Goal: Use online tool/utility: Utilize a website feature to perform a specific function

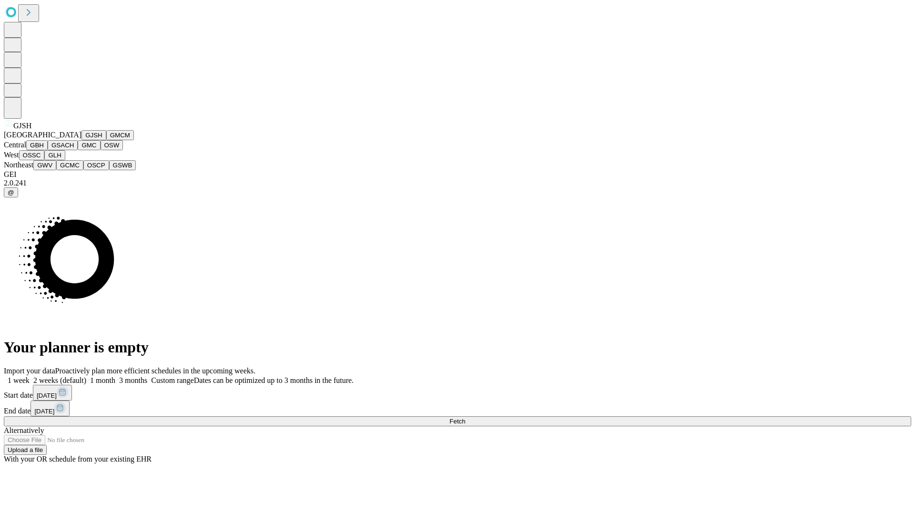
click at [82, 140] on button "GJSH" at bounding box center [94, 135] width 25 height 10
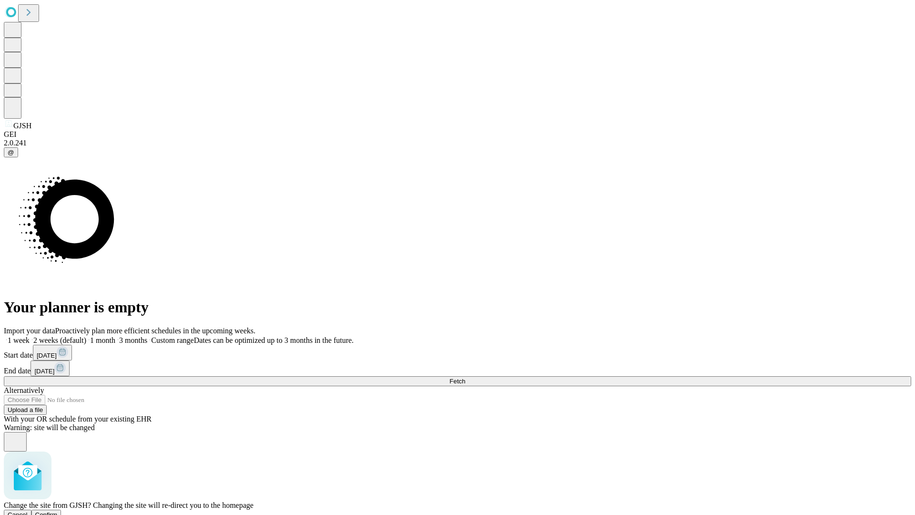
click at [58, 511] on span "Confirm" at bounding box center [46, 514] width 22 height 7
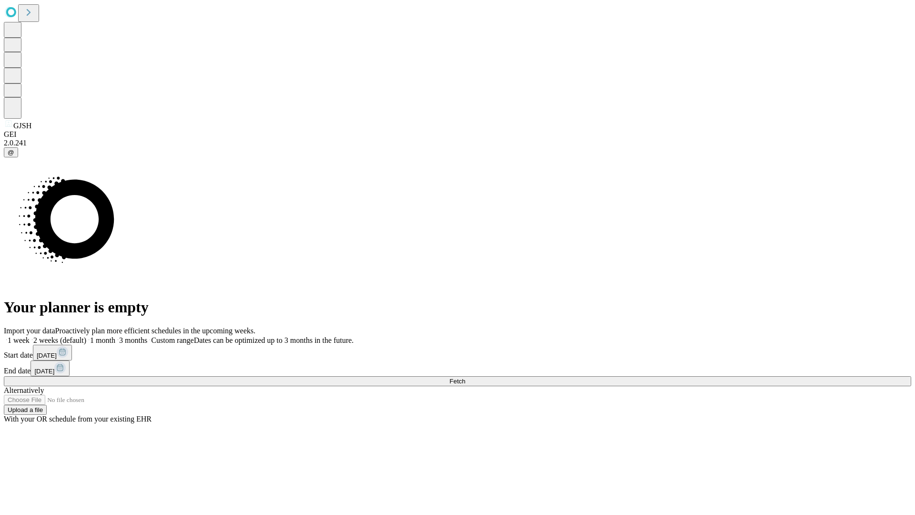
click at [30, 336] on label "1 week" at bounding box center [17, 340] width 26 height 8
click at [465, 378] on span "Fetch" at bounding box center [458, 381] width 16 height 7
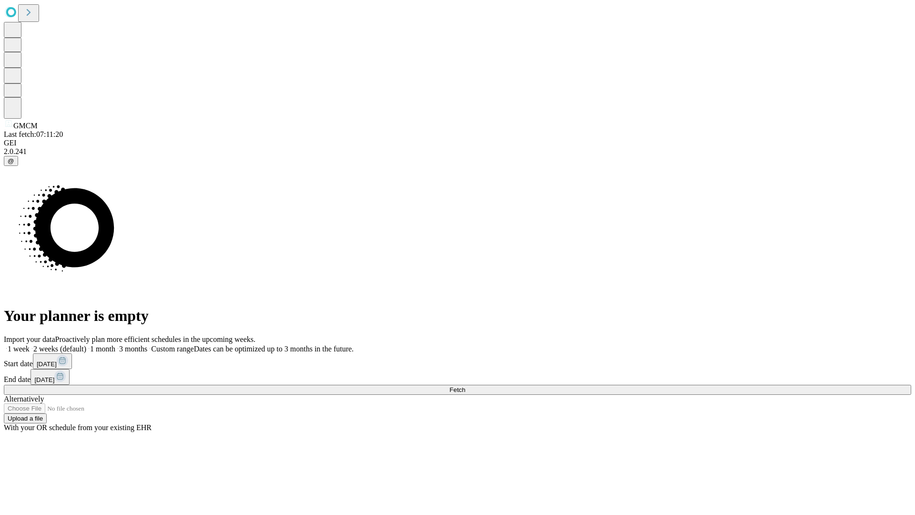
click at [30, 345] on label "1 week" at bounding box center [17, 349] width 26 height 8
click at [465, 386] on span "Fetch" at bounding box center [458, 389] width 16 height 7
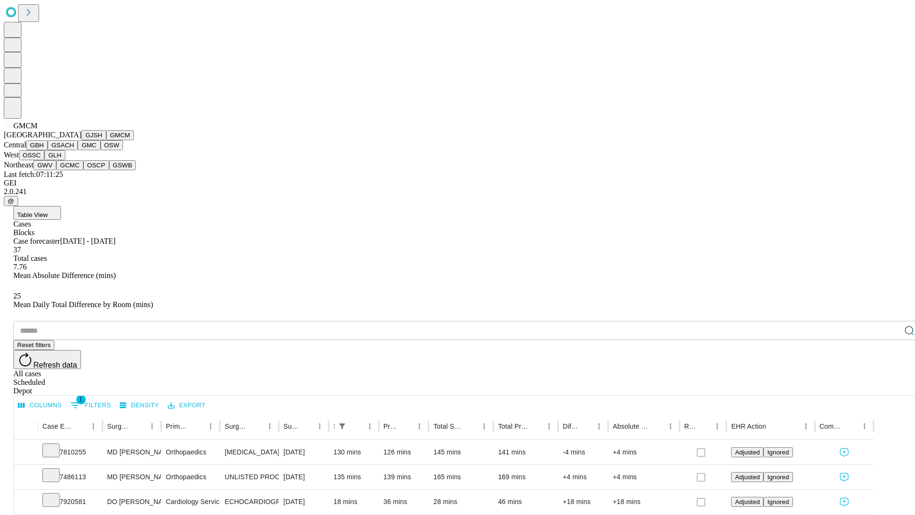
click at [48, 150] on button "GBH" at bounding box center [36, 145] width 21 height 10
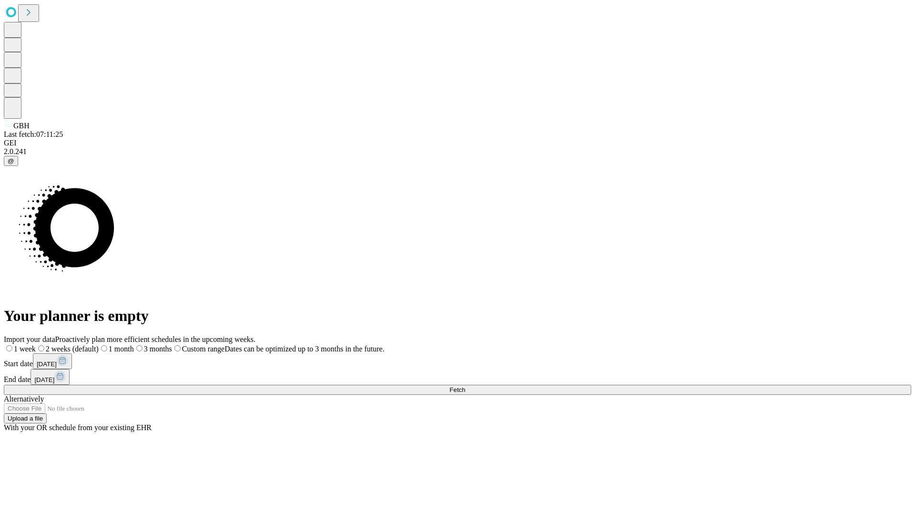
click at [36, 345] on label "1 week" at bounding box center [20, 349] width 32 height 8
click at [465, 386] on span "Fetch" at bounding box center [458, 389] width 16 height 7
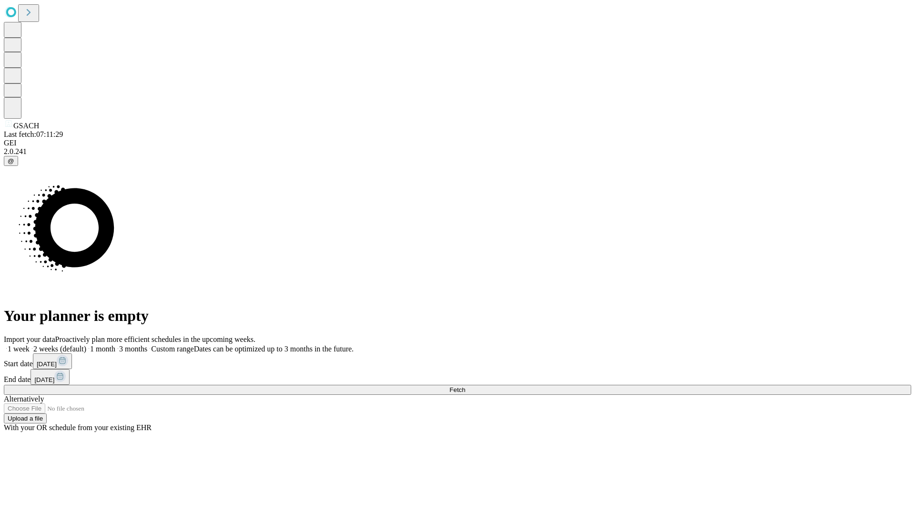
click at [465, 386] on span "Fetch" at bounding box center [458, 389] width 16 height 7
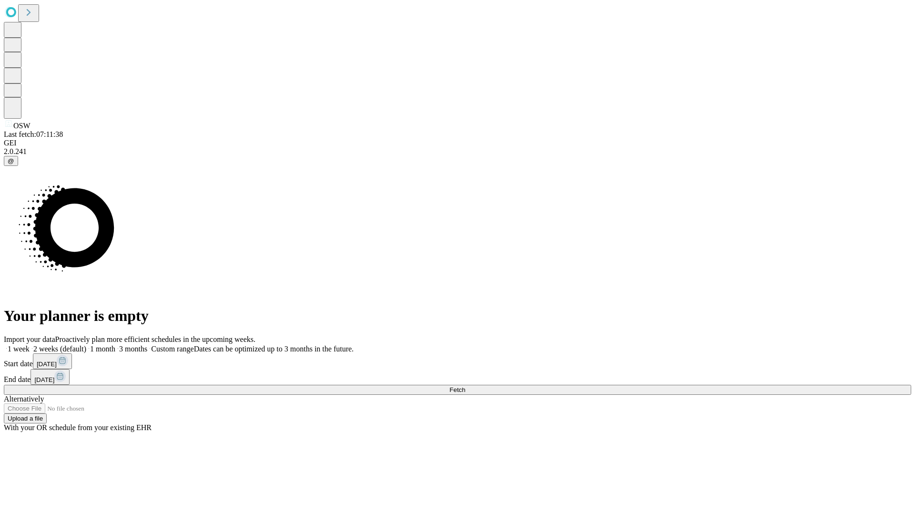
click at [465, 386] on span "Fetch" at bounding box center [458, 389] width 16 height 7
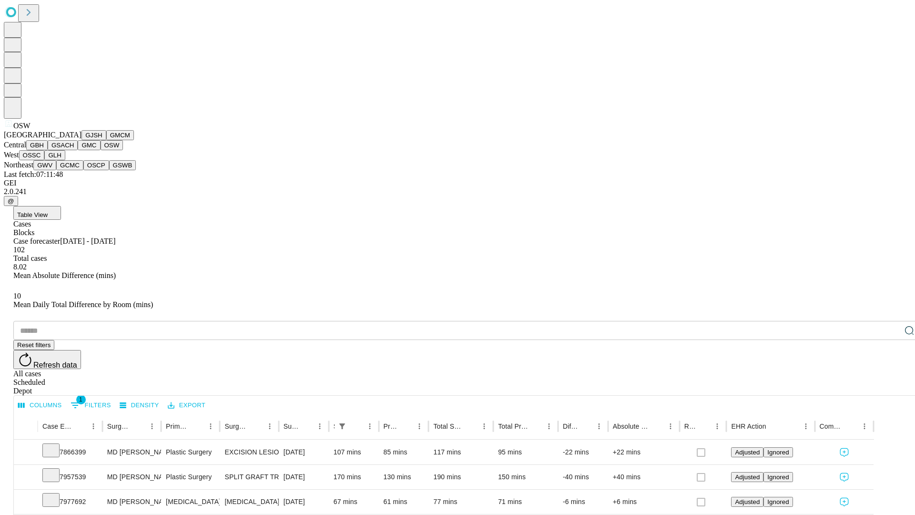
click at [45, 160] on button "OSSC" at bounding box center [32, 155] width 26 height 10
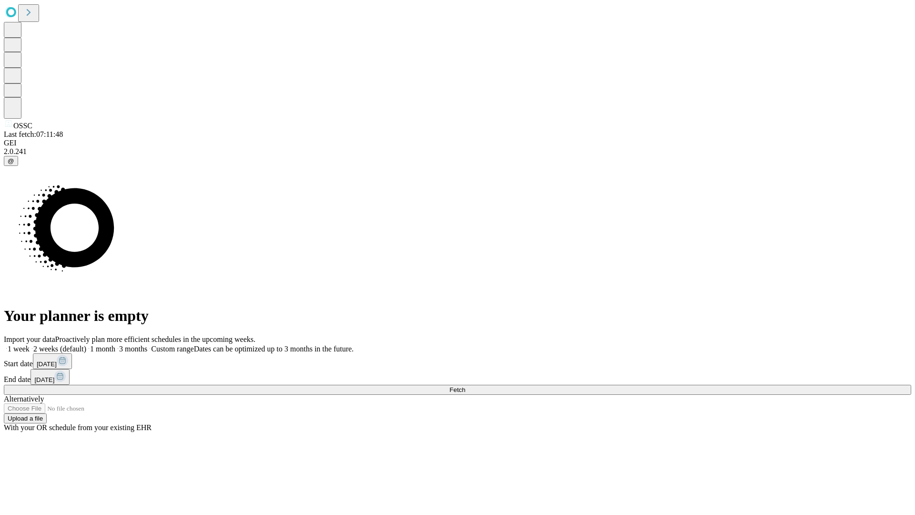
click at [30, 345] on label "1 week" at bounding box center [17, 349] width 26 height 8
click at [465, 386] on span "Fetch" at bounding box center [458, 389] width 16 height 7
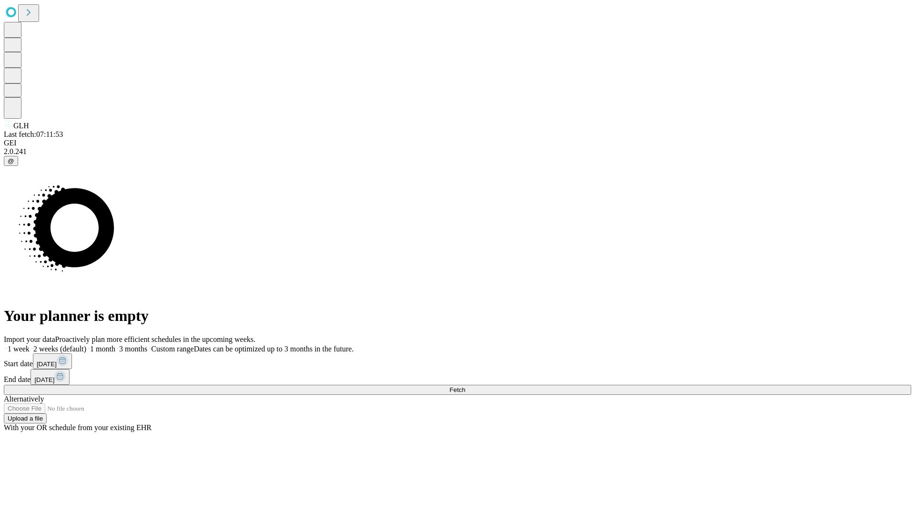
click at [30, 345] on label "1 week" at bounding box center [17, 349] width 26 height 8
click at [465, 386] on span "Fetch" at bounding box center [458, 389] width 16 height 7
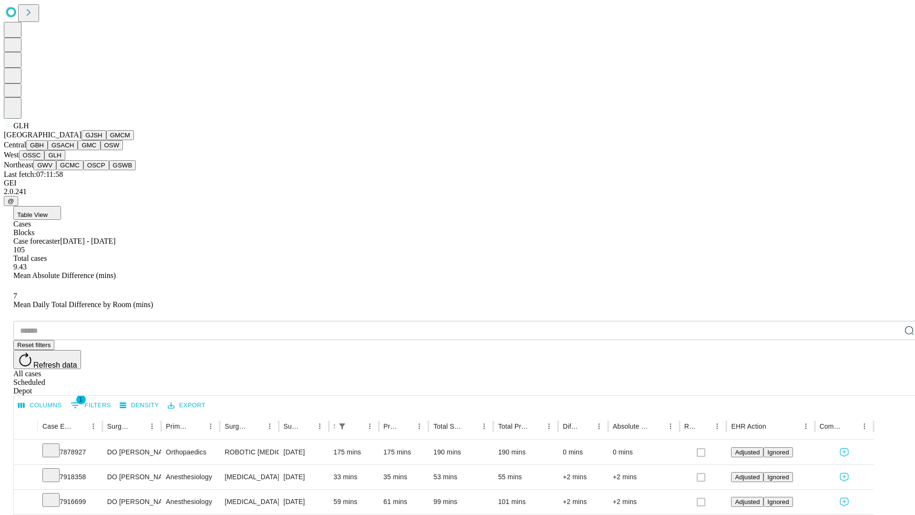
click at [56, 170] on button "GWV" at bounding box center [44, 165] width 23 height 10
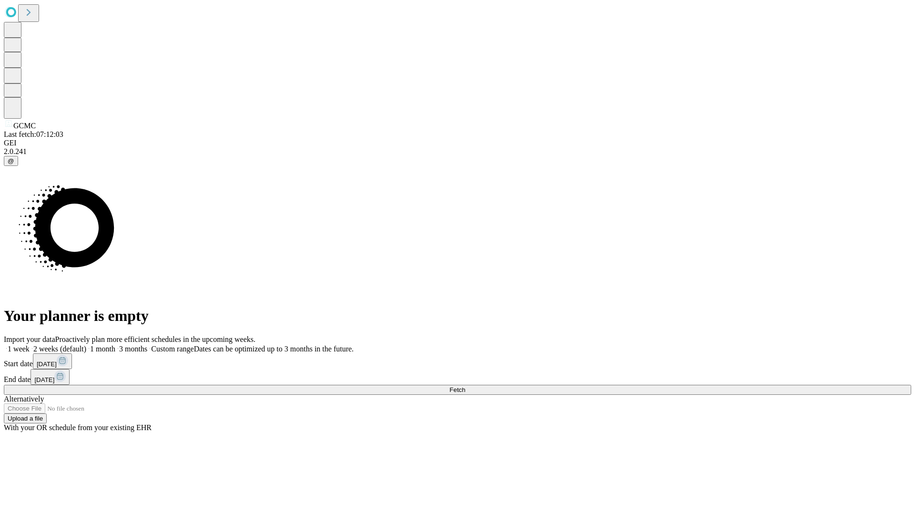
click at [30, 345] on label "1 week" at bounding box center [17, 349] width 26 height 8
click at [465, 386] on span "Fetch" at bounding box center [458, 389] width 16 height 7
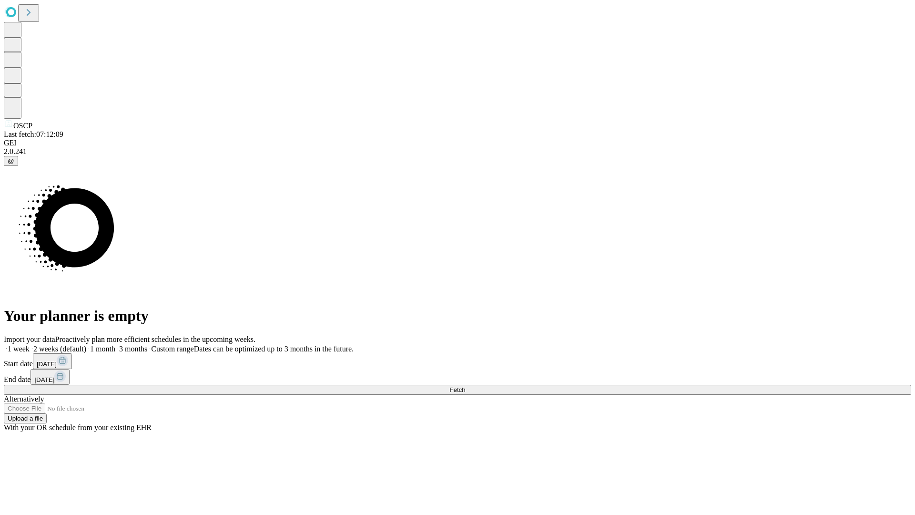
click at [30, 345] on label "1 week" at bounding box center [17, 349] width 26 height 8
click at [465, 386] on span "Fetch" at bounding box center [458, 389] width 16 height 7
